Goal: Information Seeking & Learning: Learn about a topic

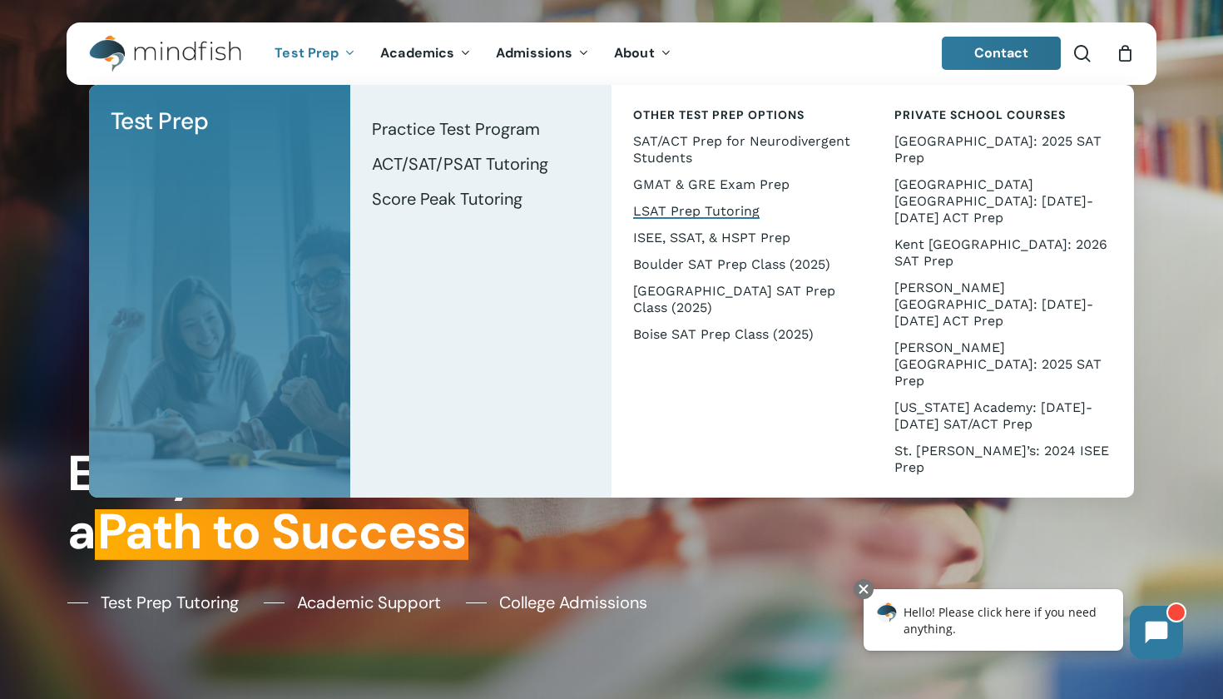
click at [648, 205] on span "LSAT Prep Tutoring" at bounding box center [696, 211] width 126 height 16
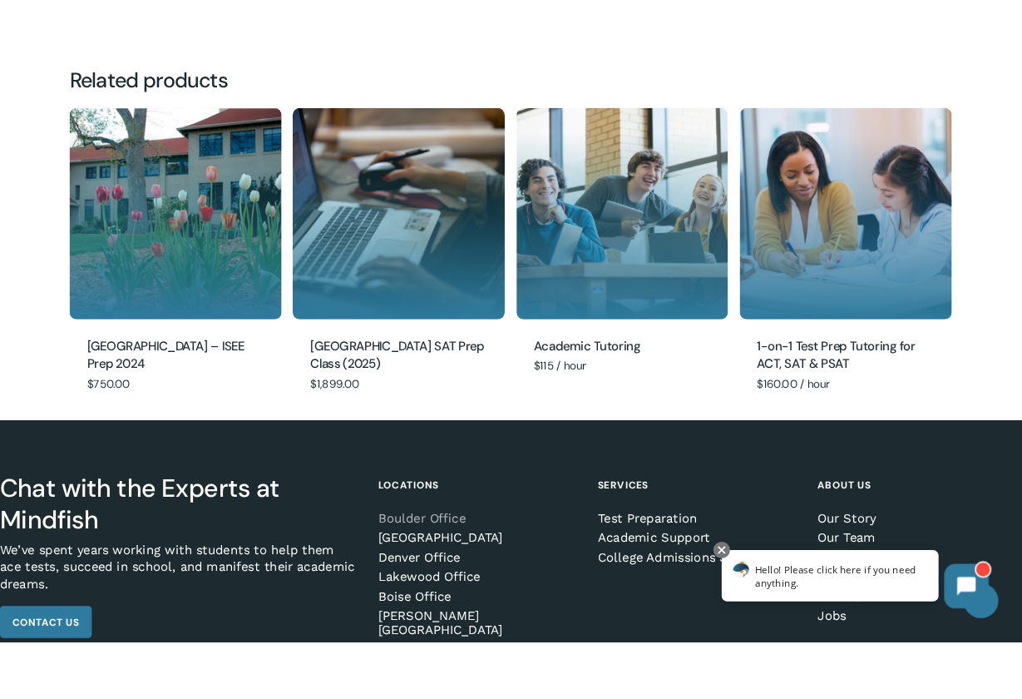
scroll to position [1660, 0]
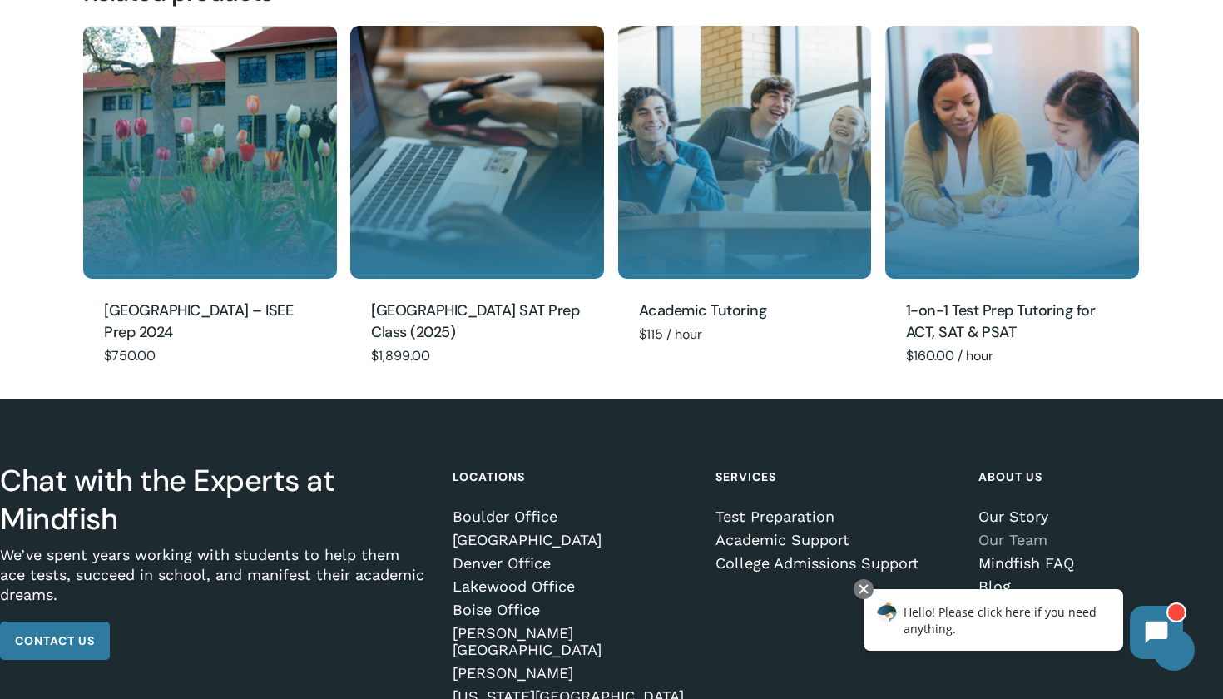
click at [1033, 542] on link "Our Team" at bounding box center [1097, 540] width 239 height 17
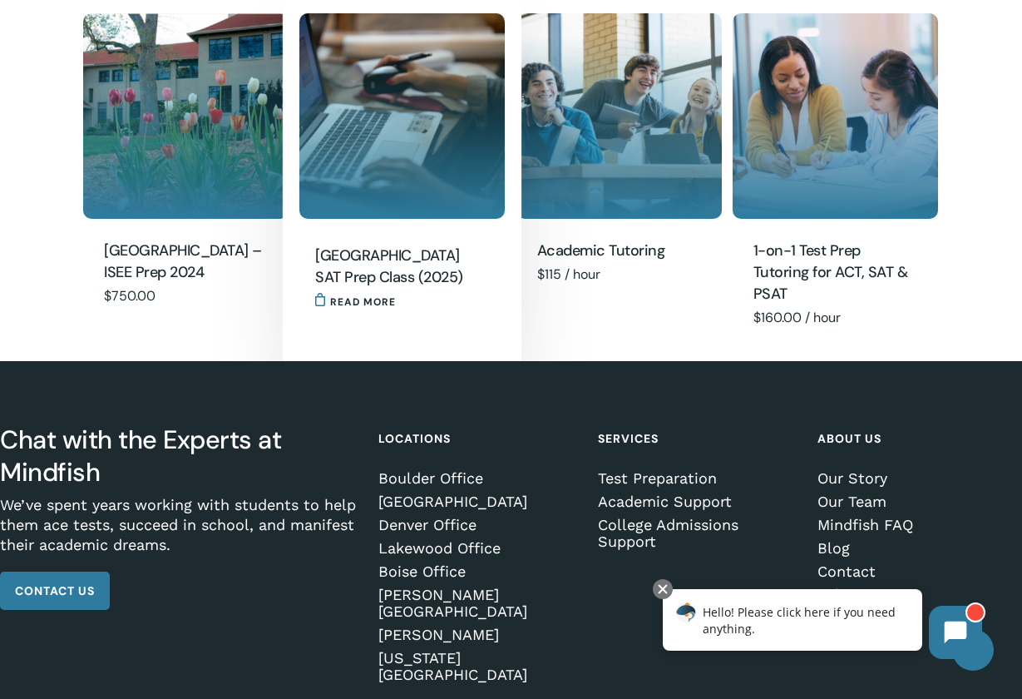
scroll to position [1626, 0]
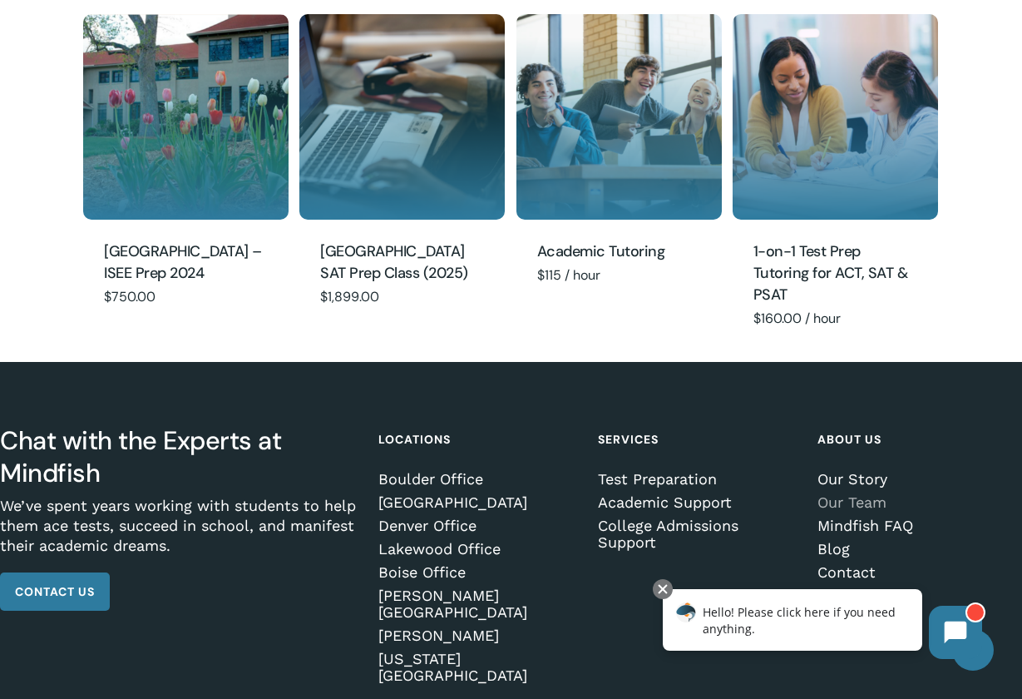
click at [850, 497] on link "Our Team" at bounding box center [918, 502] width 200 height 17
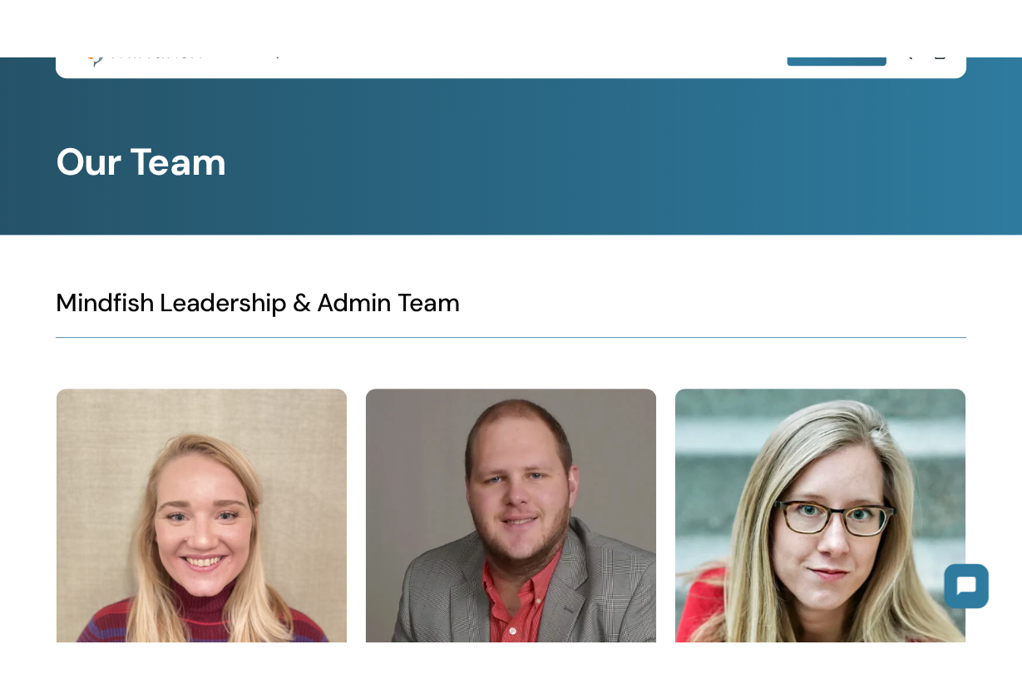
scroll to position [77, 0]
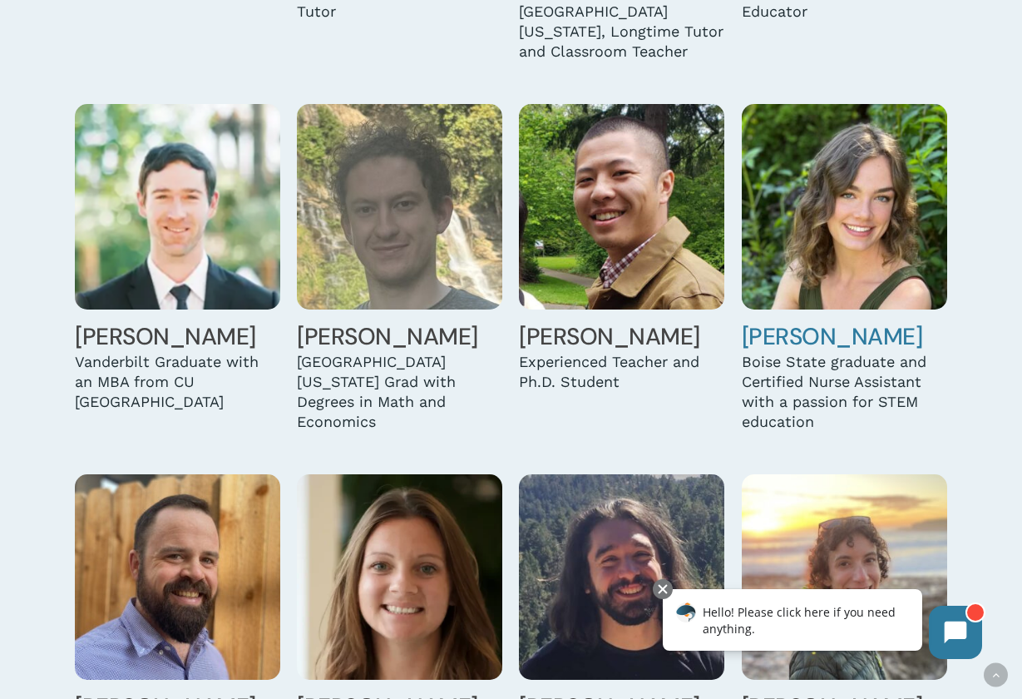
scroll to position [3303, 0]
